Goal: Task Accomplishment & Management: Use online tool/utility

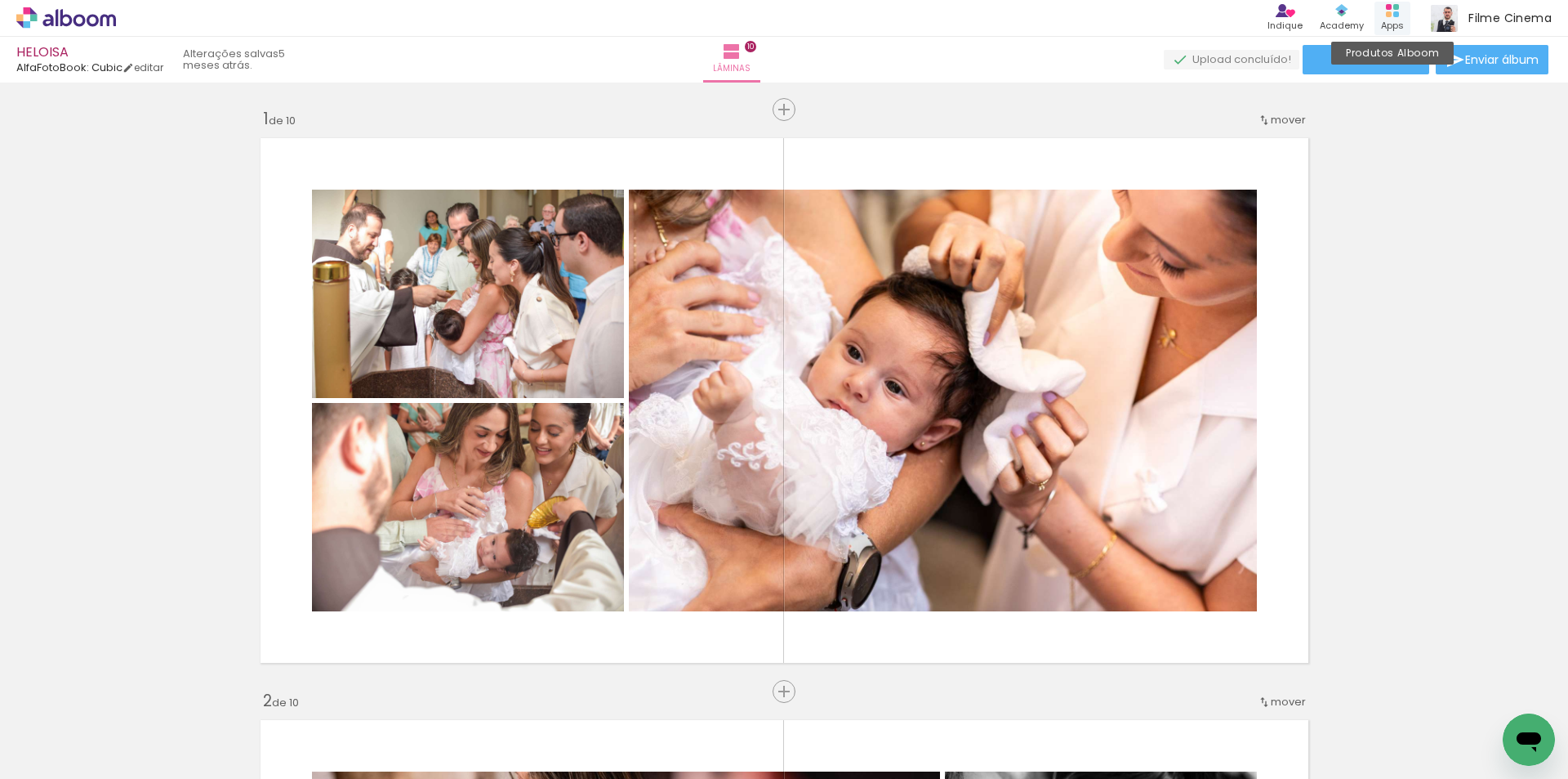
click at [1399, 23] on div "Apps" at bounding box center [1392, 25] width 23 height 14
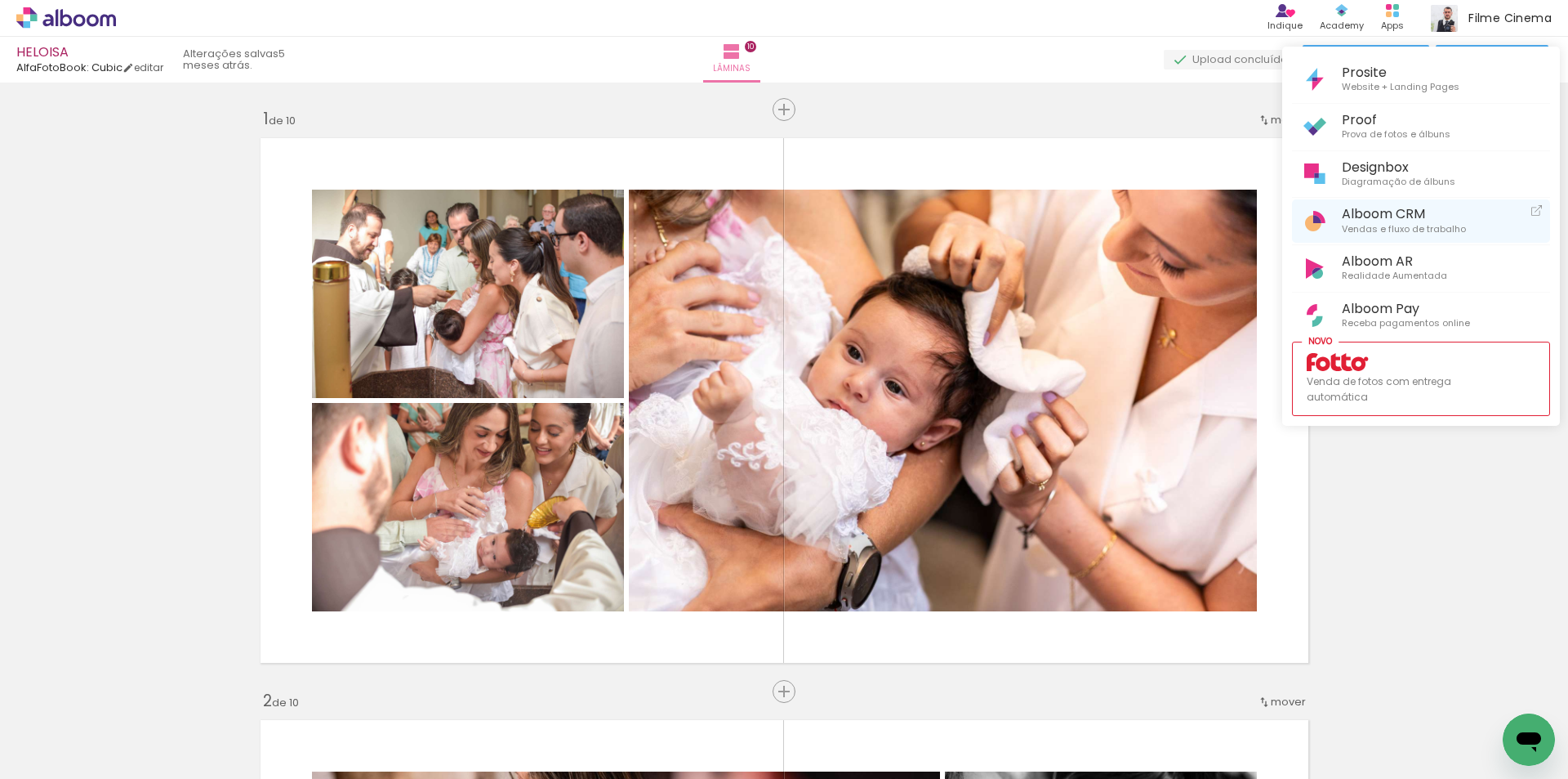
click at [1385, 206] on span "Alboom CRM" at bounding box center [1404, 214] width 124 height 16
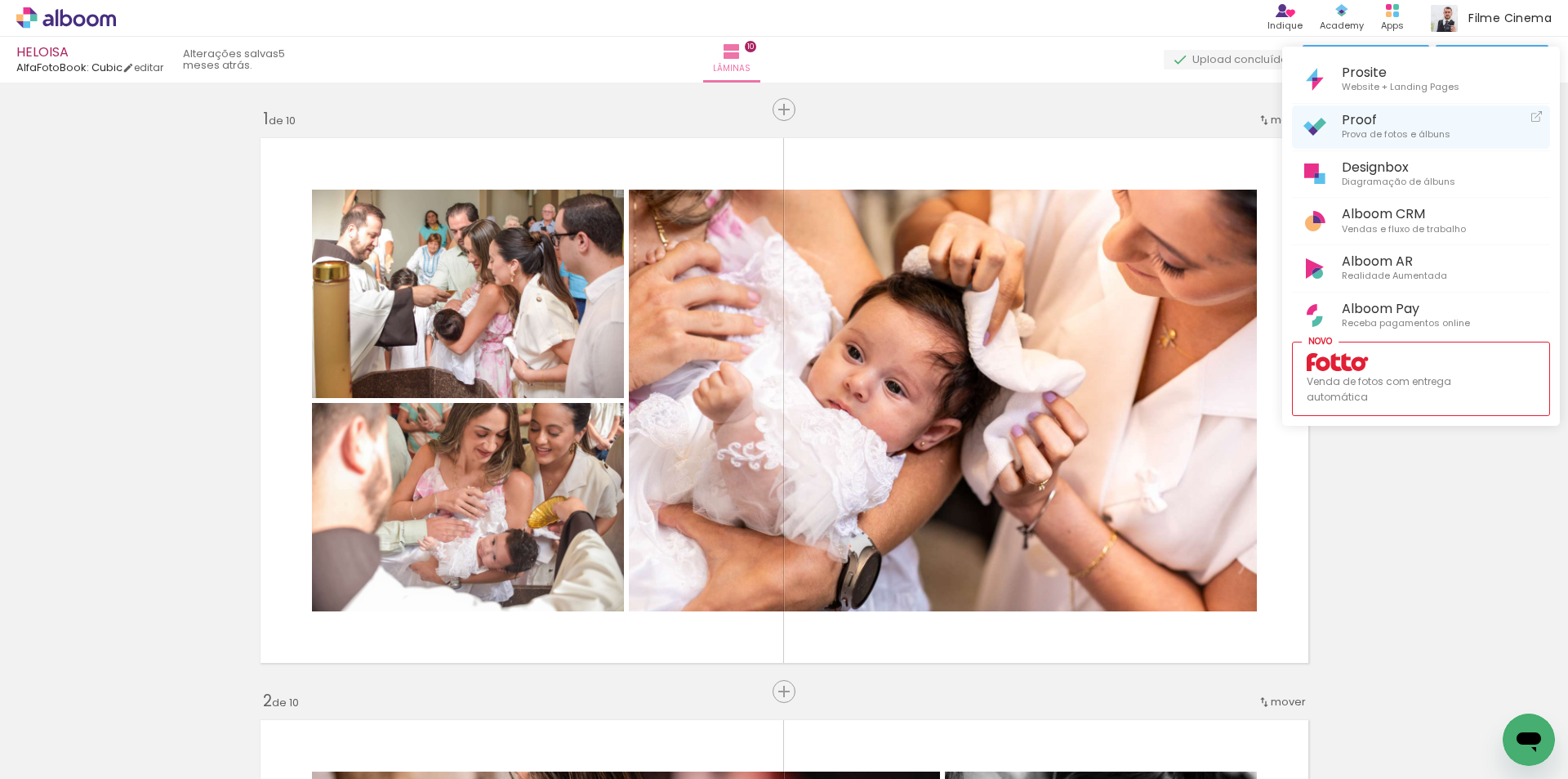
click at [1362, 127] on span "Prova de fotos e álbuns" at bounding box center [1396, 134] width 109 height 15
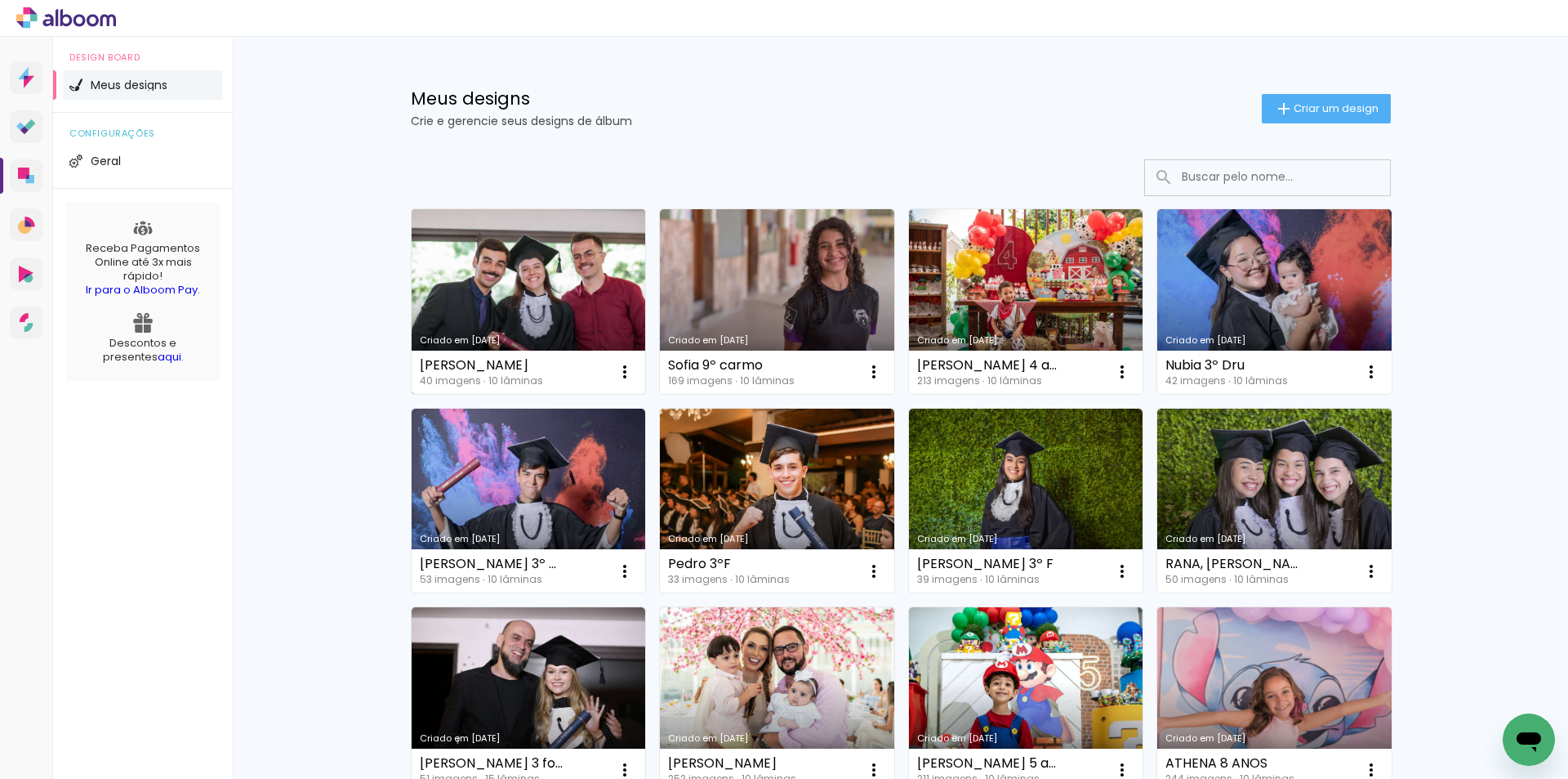
click at [567, 309] on link "Criado em [DATE]" at bounding box center [528, 301] width 234 height 185
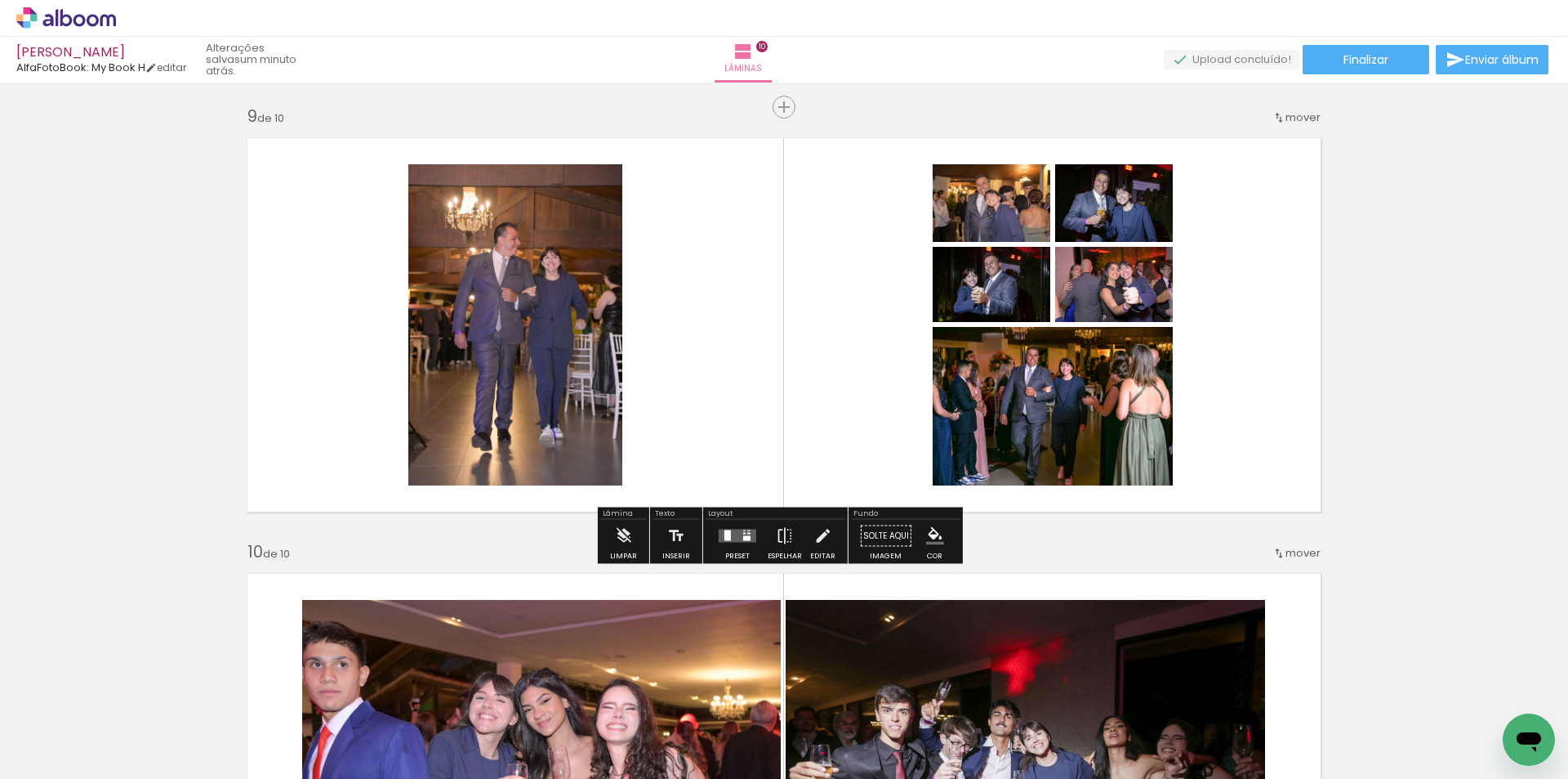
scroll to position [1879, 0]
click at [743, 532] on quentale-layouter at bounding box center [737, 535] width 38 height 13
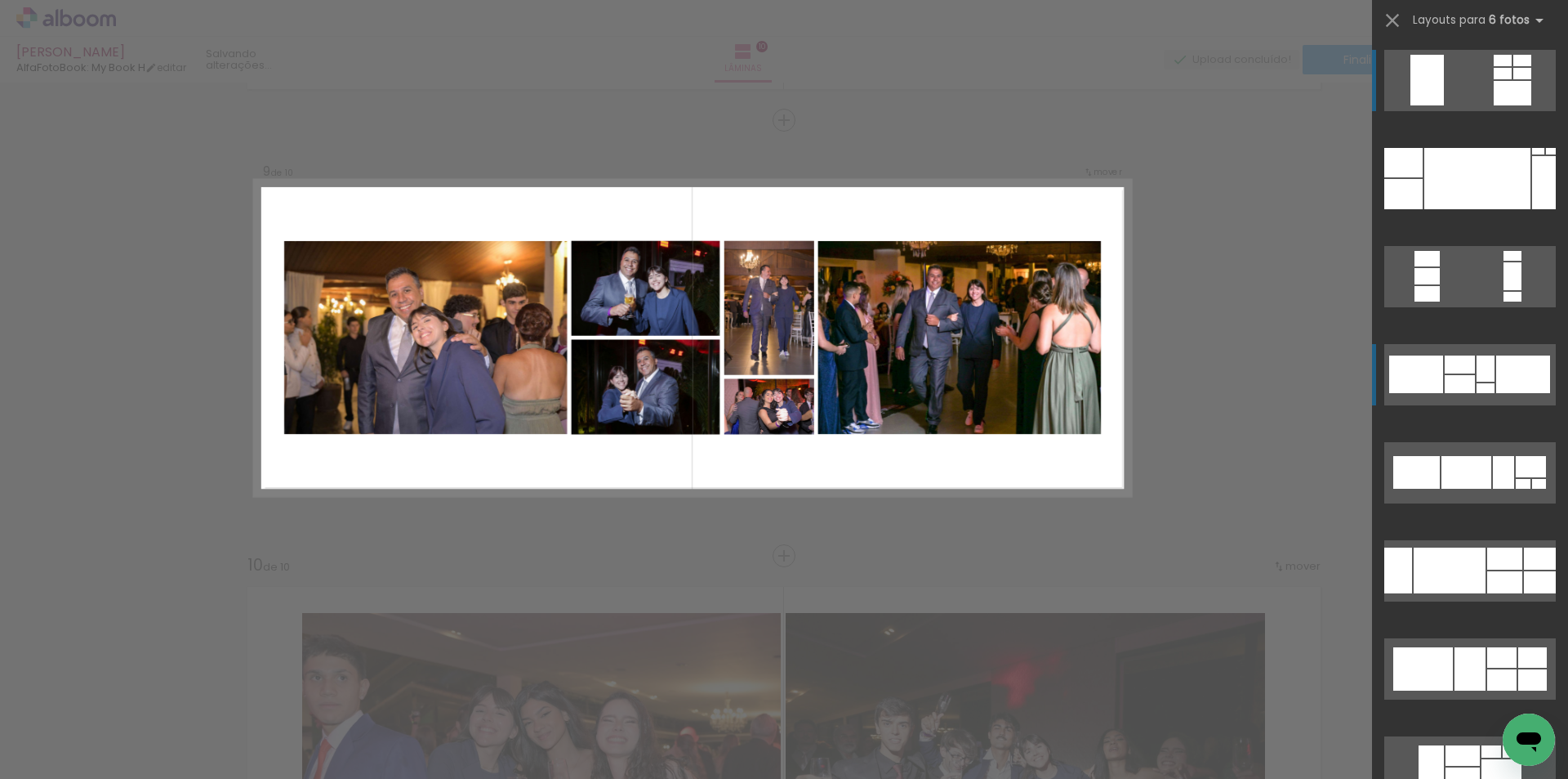
scroll to position [3432, 0]
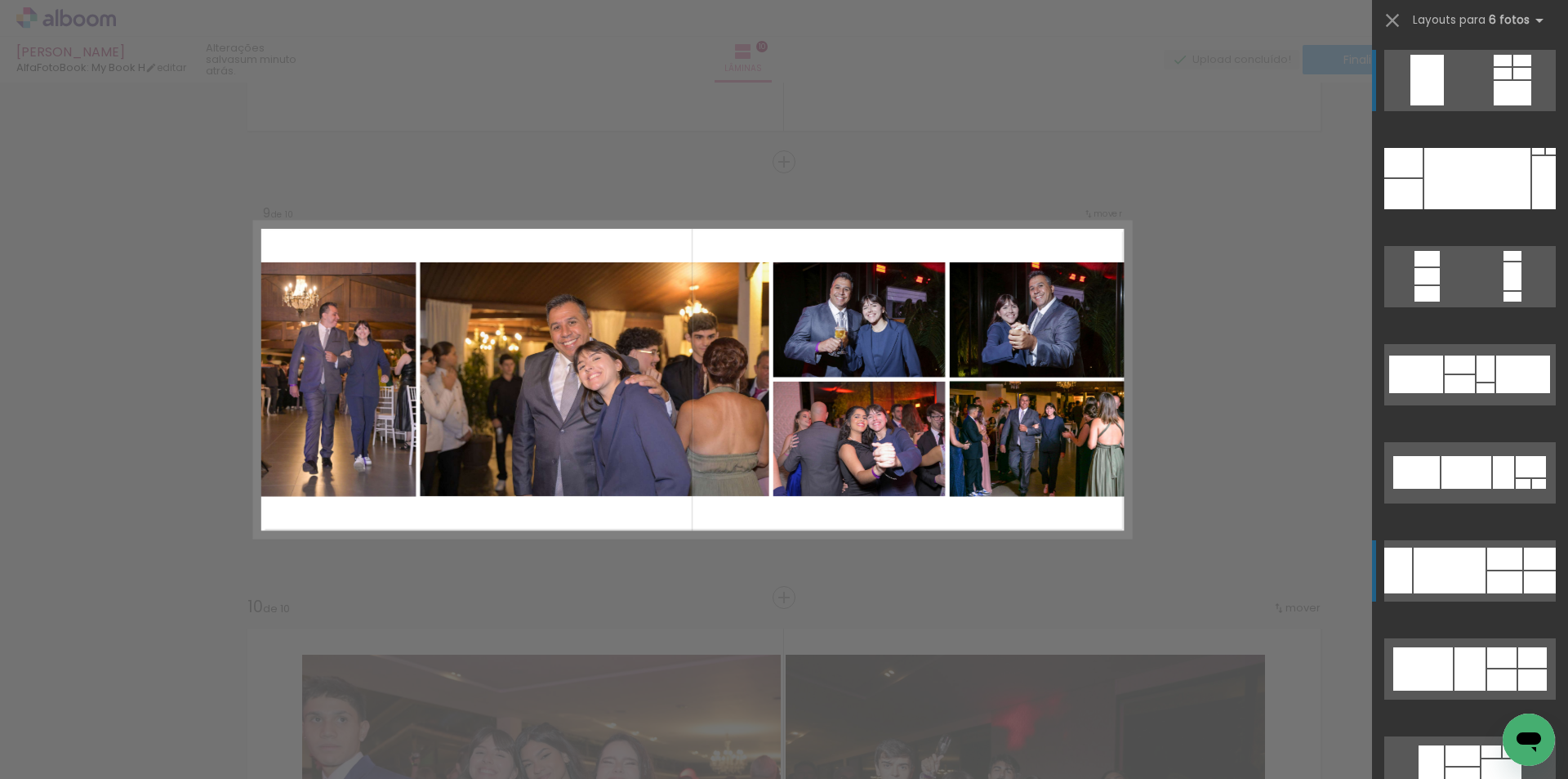
click at [1433, 576] on div at bounding box center [1450, 570] width 72 height 46
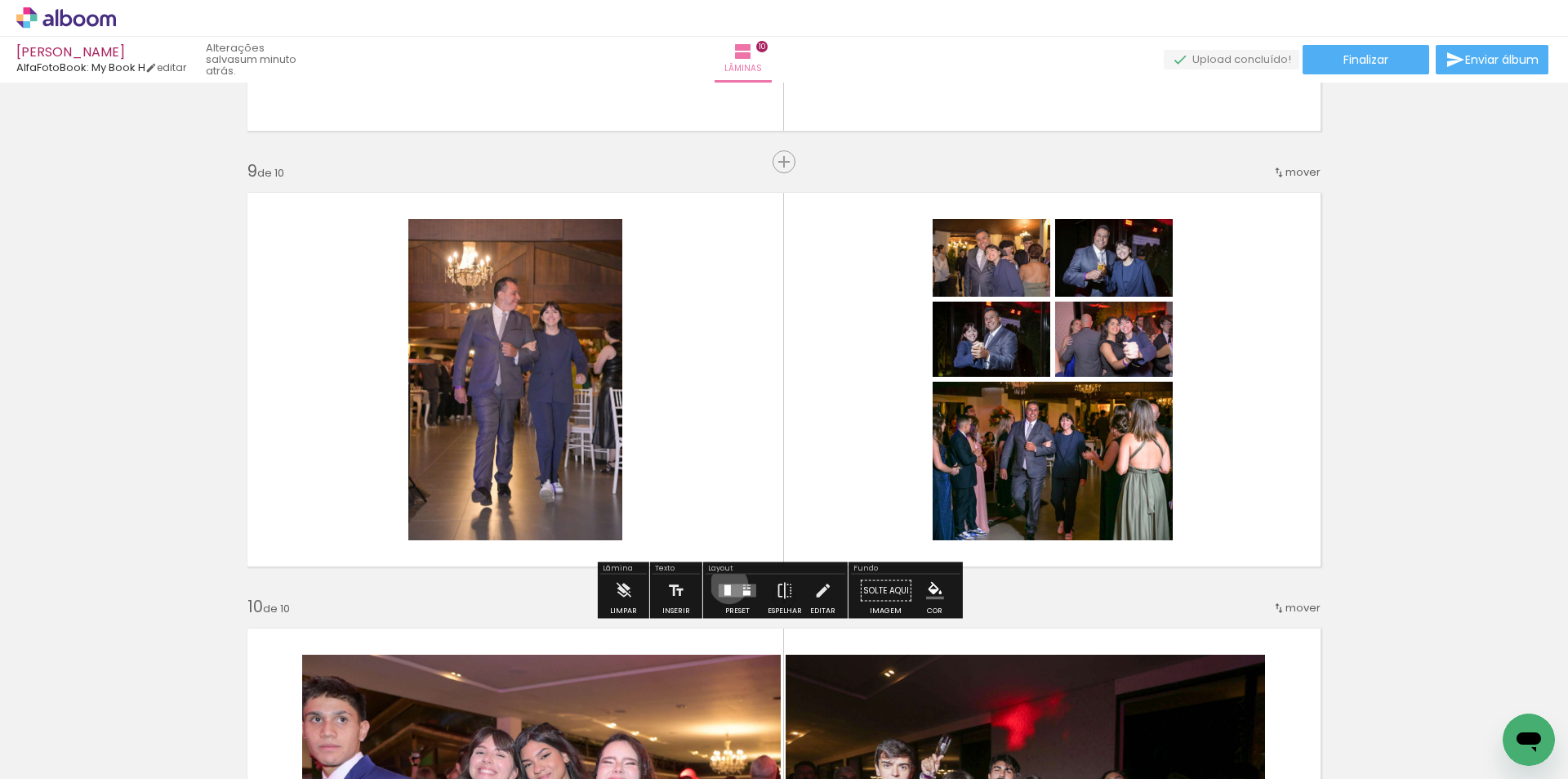
click at [725, 585] on div at bounding box center [727, 590] width 7 height 11
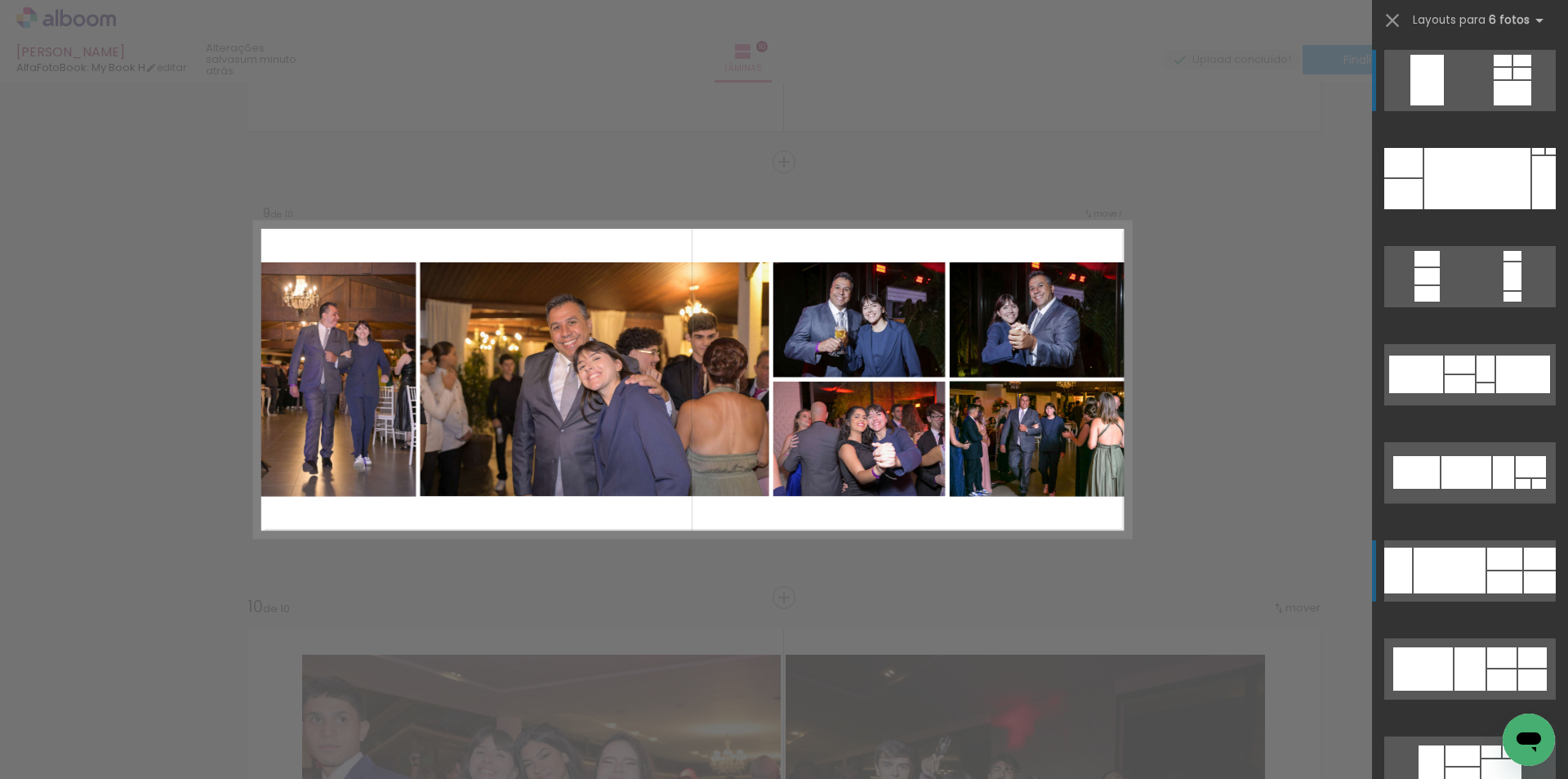
click at [1451, 547] on quentale-layouter at bounding box center [1470, 570] width 172 height 61
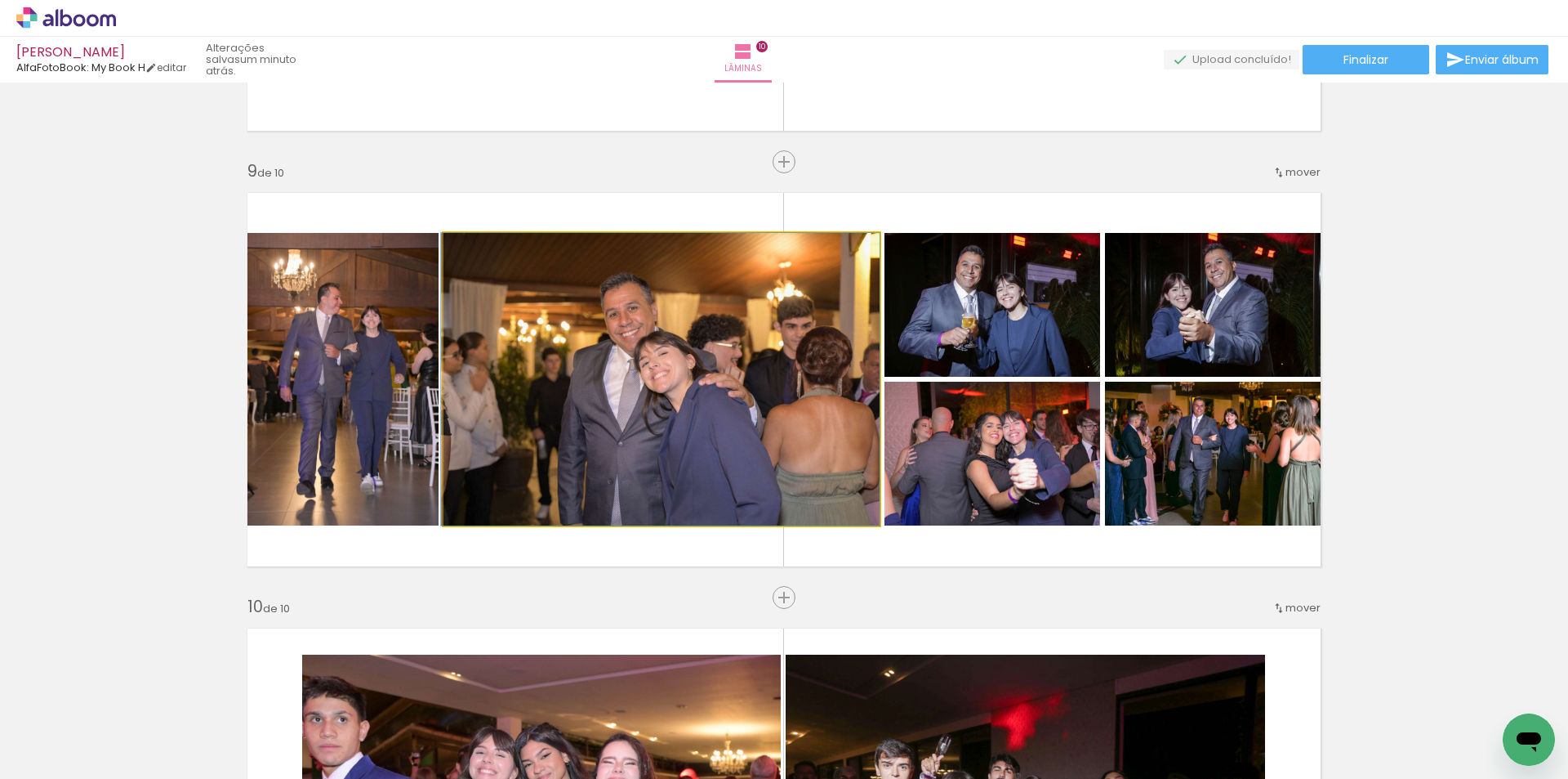
drag, startPoint x: 593, startPoint y: 427, endPoint x: 584, endPoint y: 417, distance: 13.5
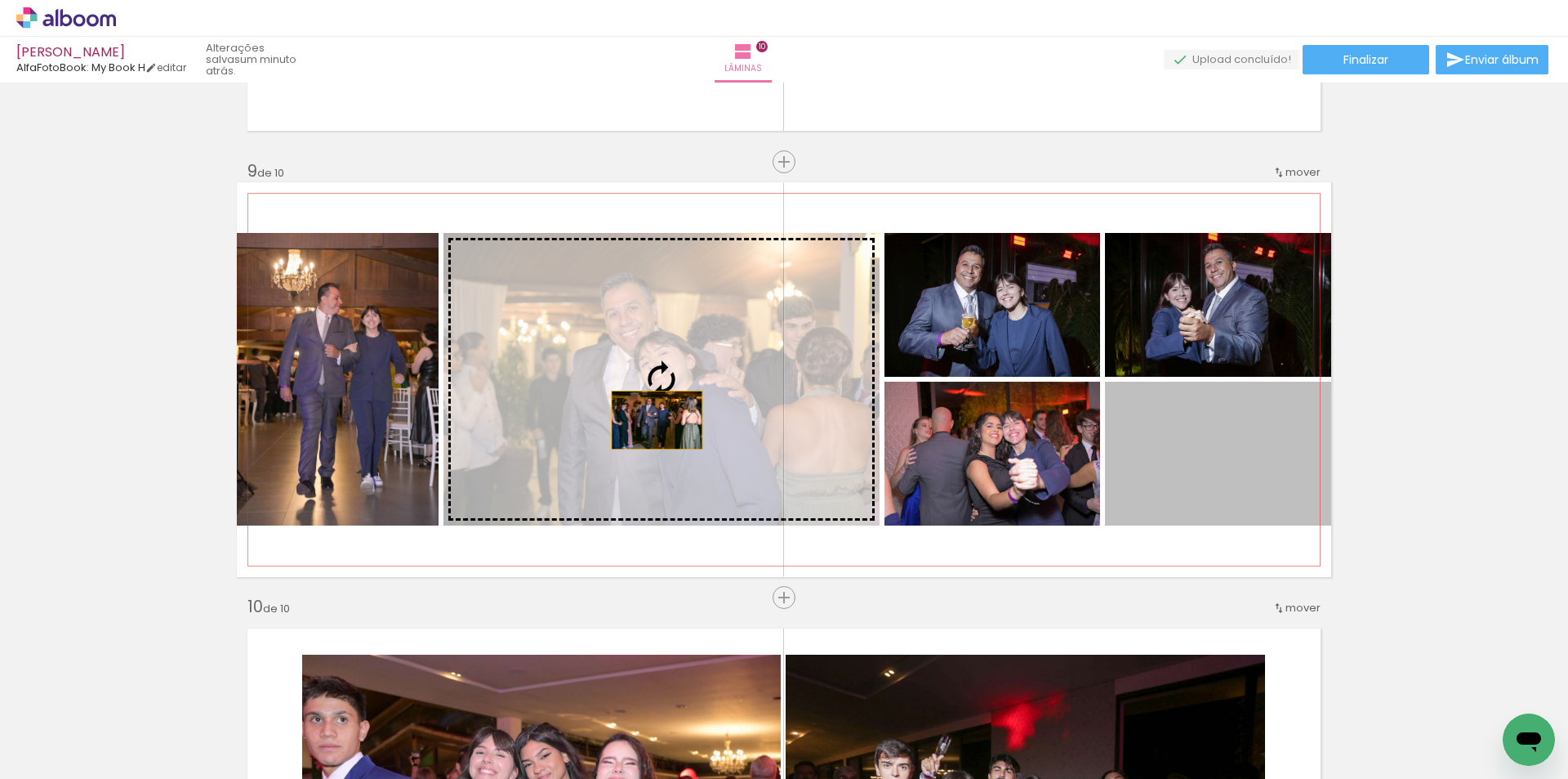
drag, startPoint x: 1188, startPoint y: 440, endPoint x: 640, endPoint y: 420, distance: 548.4
click at [0, 0] on slot at bounding box center [0, 0] width 0 height 0
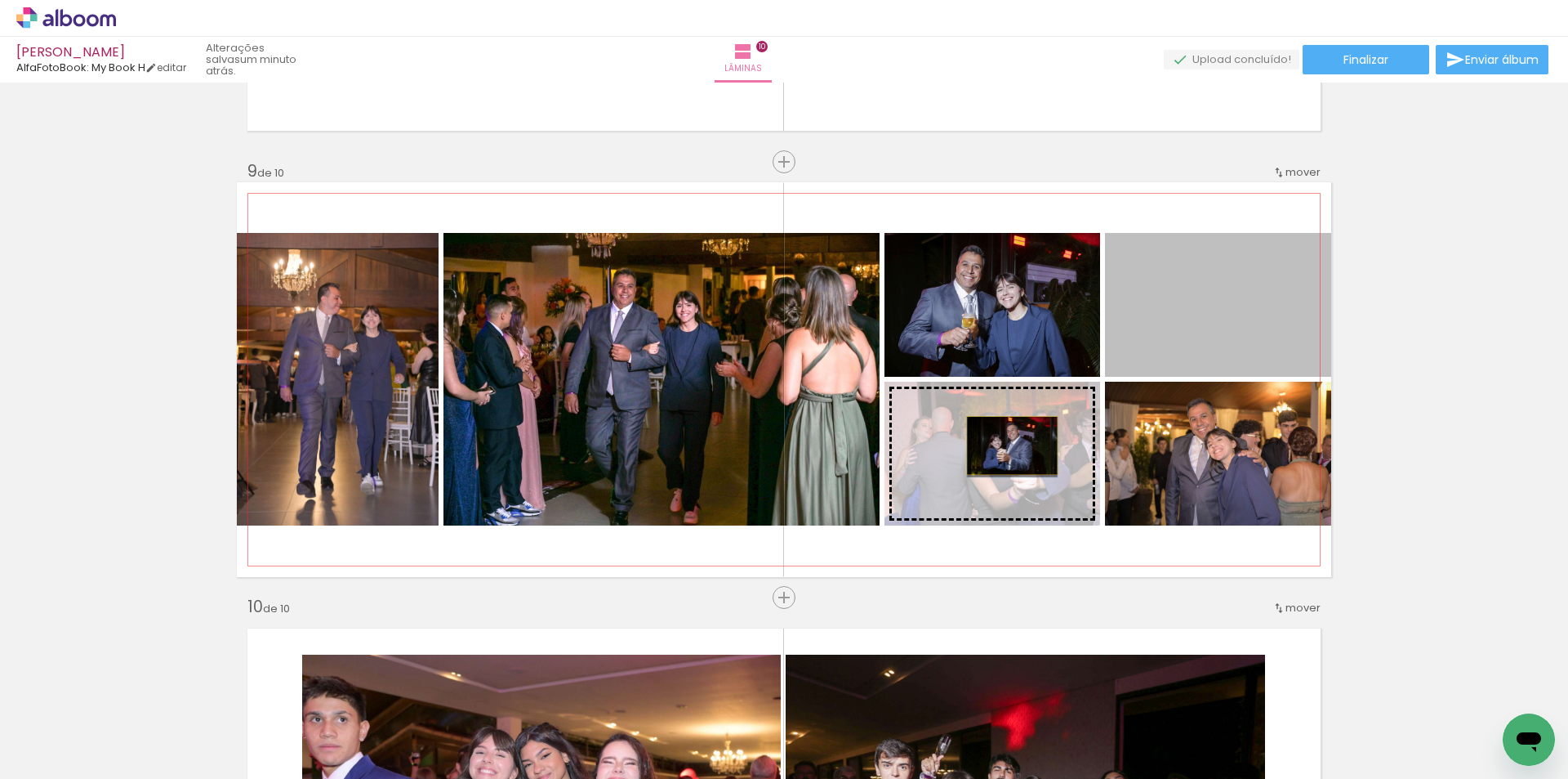
drag, startPoint x: 1056, startPoint y: 383, endPoint x: 1015, endPoint y: 445, distance: 74.3
click at [0, 0] on slot at bounding box center [0, 0] width 0 height 0
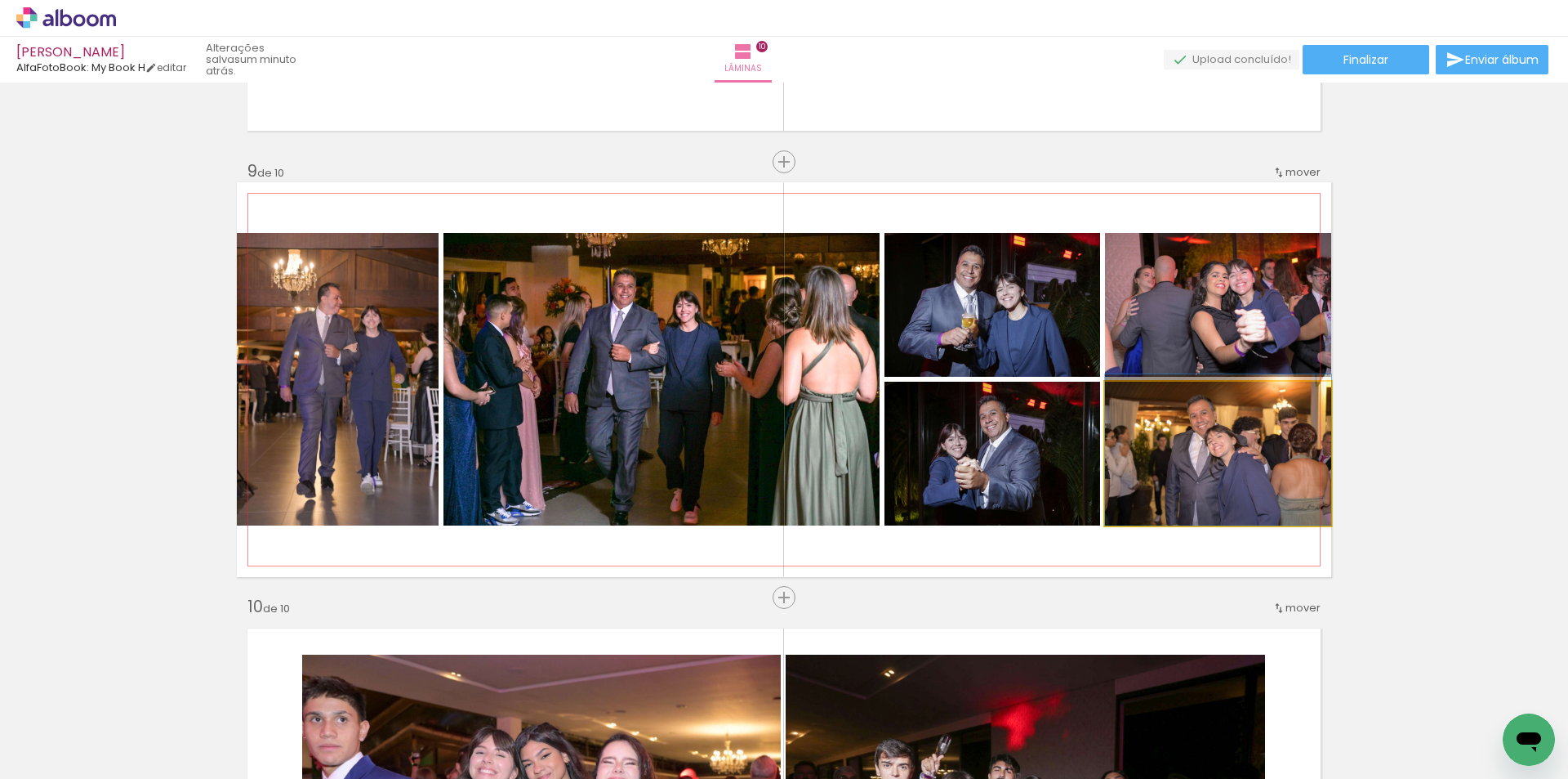
drag, startPoint x: 1157, startPoint y: 440, endPoint x: 1018, endPoint y: 377, distance: 152.6
click at [1018, 377] on quentale-layouter at bounding box center [784, 380] width 1094 height 394
drag, startPoint x: 1146, startPoint y: 452, endPoint x: 1010, endPoint y: 347, distance: 171.8
click at [0, 0] on slot at bounding box center [0, 0] width 0 height 0
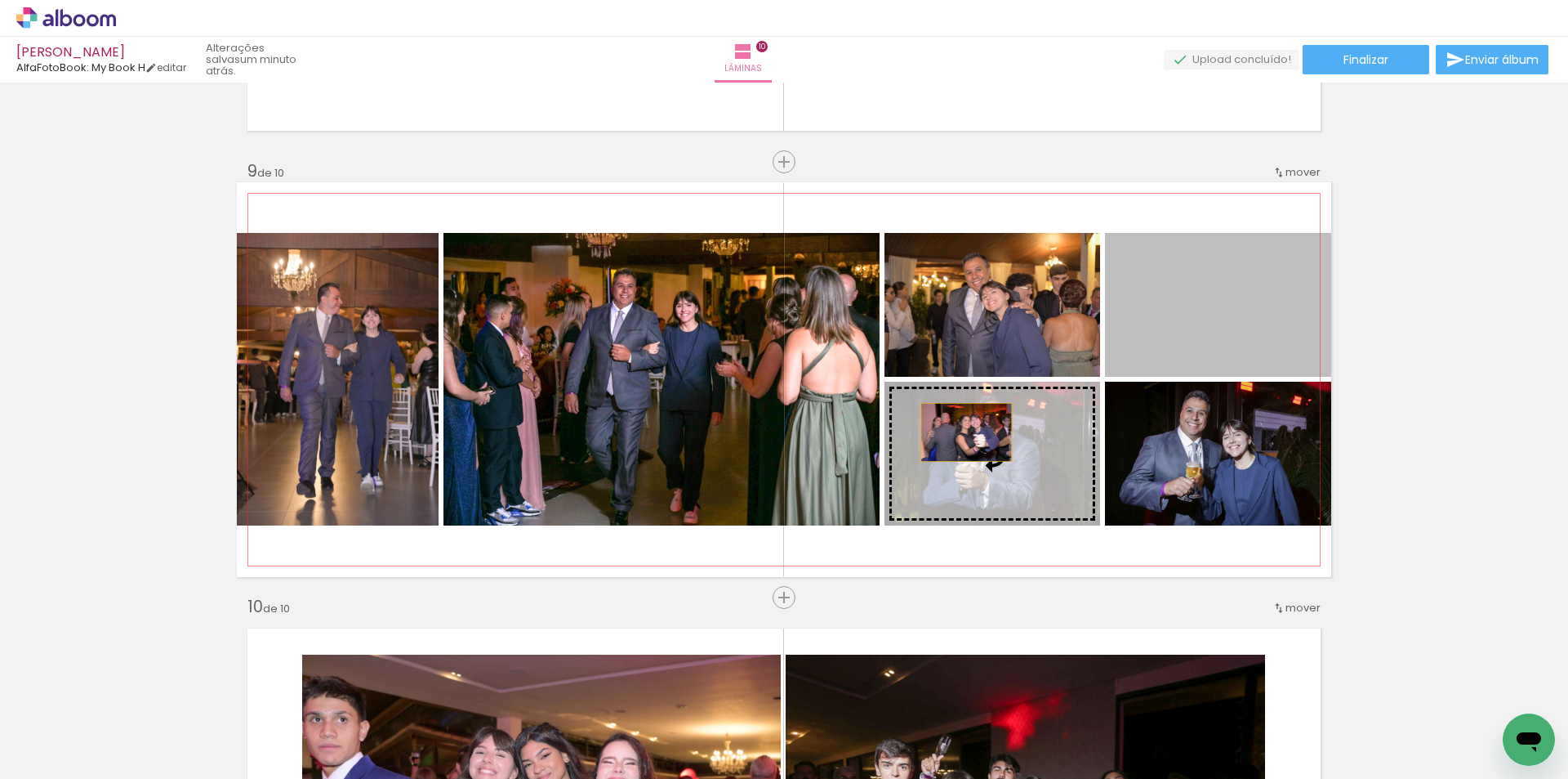
drag, startPoint x: 1149, startPoint y: 306, endPoint x: 961, endPoint y: 439, distance: 230.3
click at [0, 0] on slot at bounding box center [0, 0] width 0 height 0
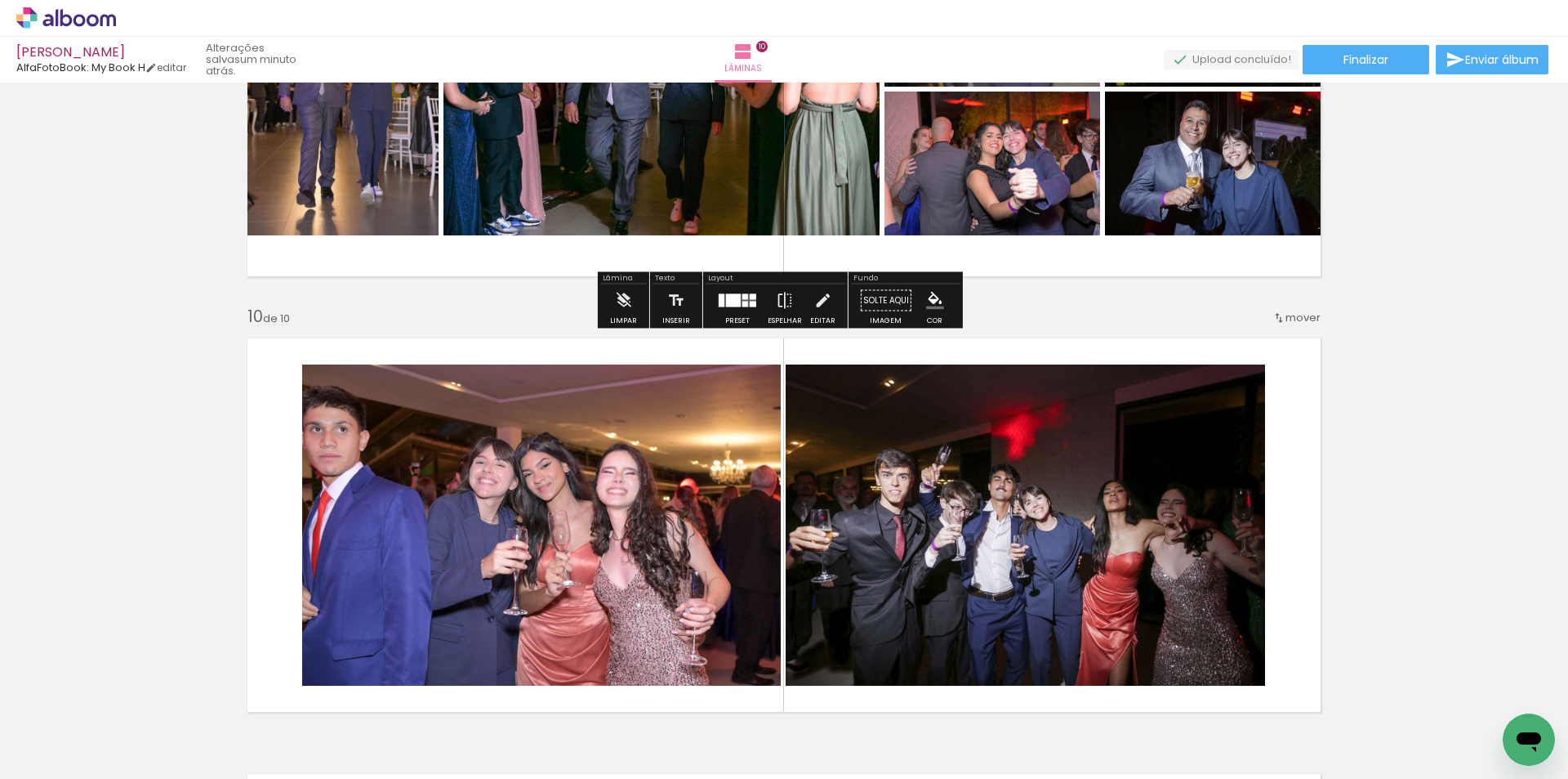
scroll to position [3840, 0]
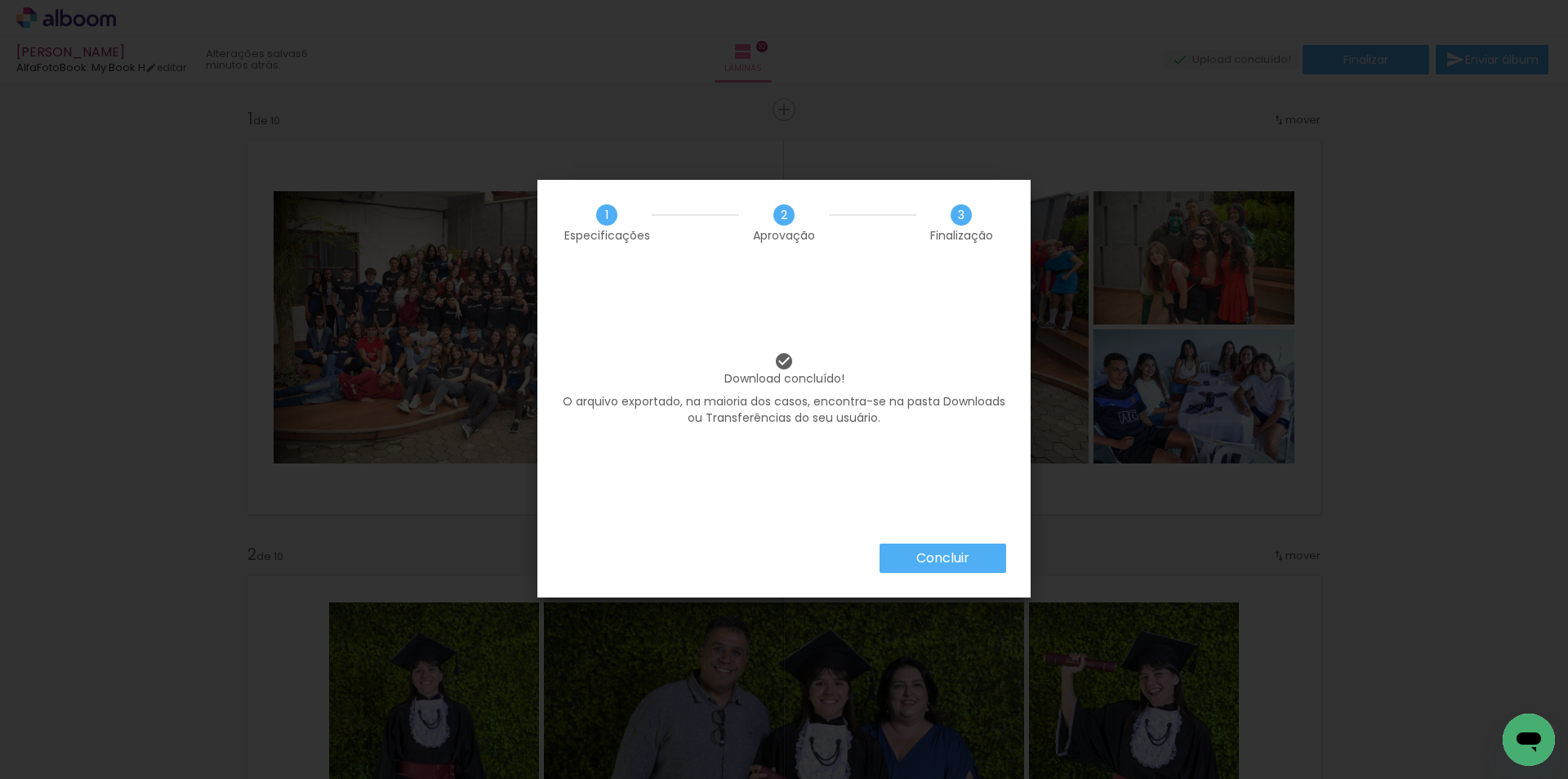
scroll to position [0, 2229]
click at [977, 558] on paper-button "Concluir" at bounding box center [943, 558] width 126 height 29
